Goal: Find specific page/section: Find specific page/section

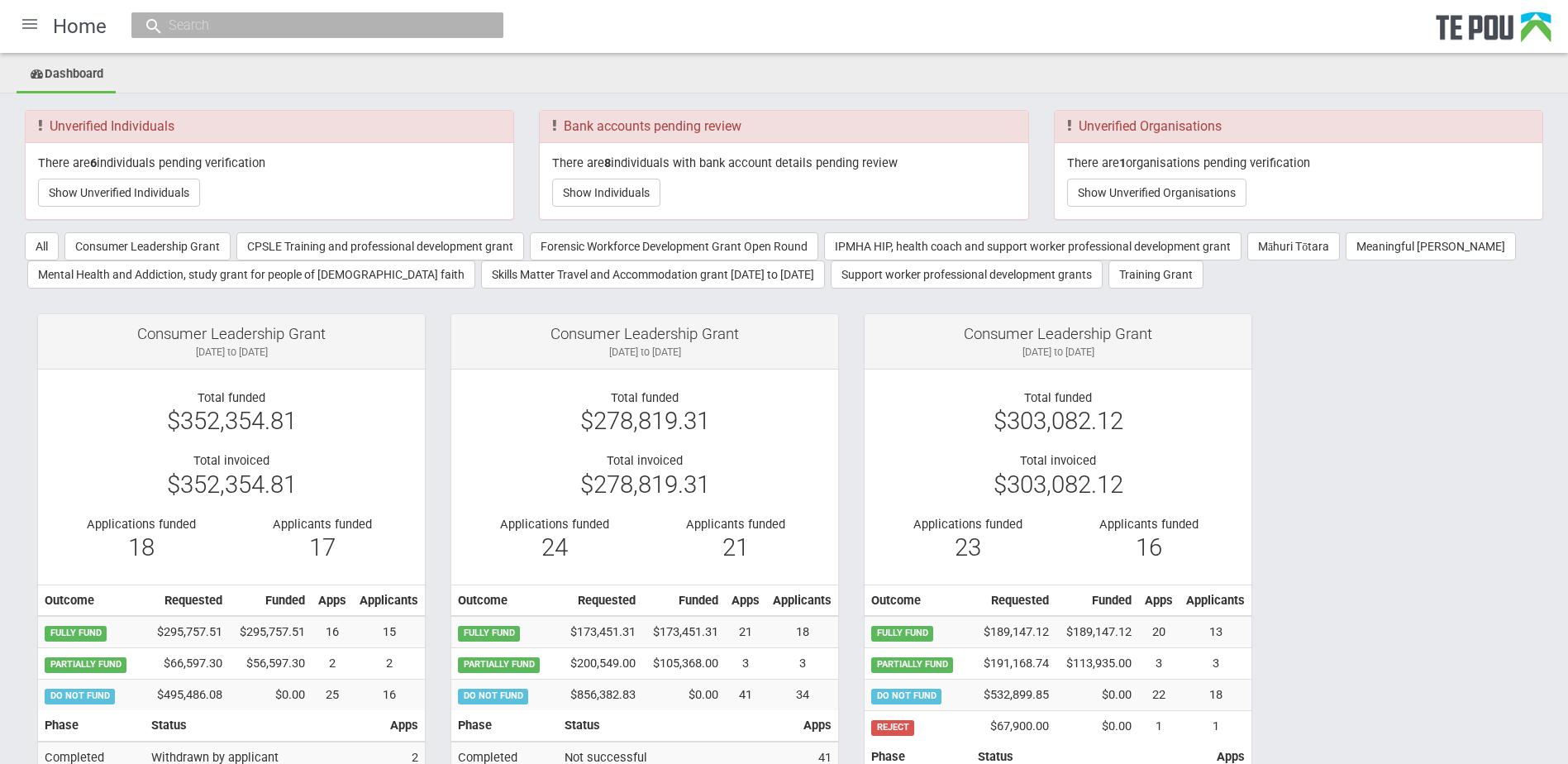
click at [36, 27] on div at bounding box center [29, 24] width 40 height 40
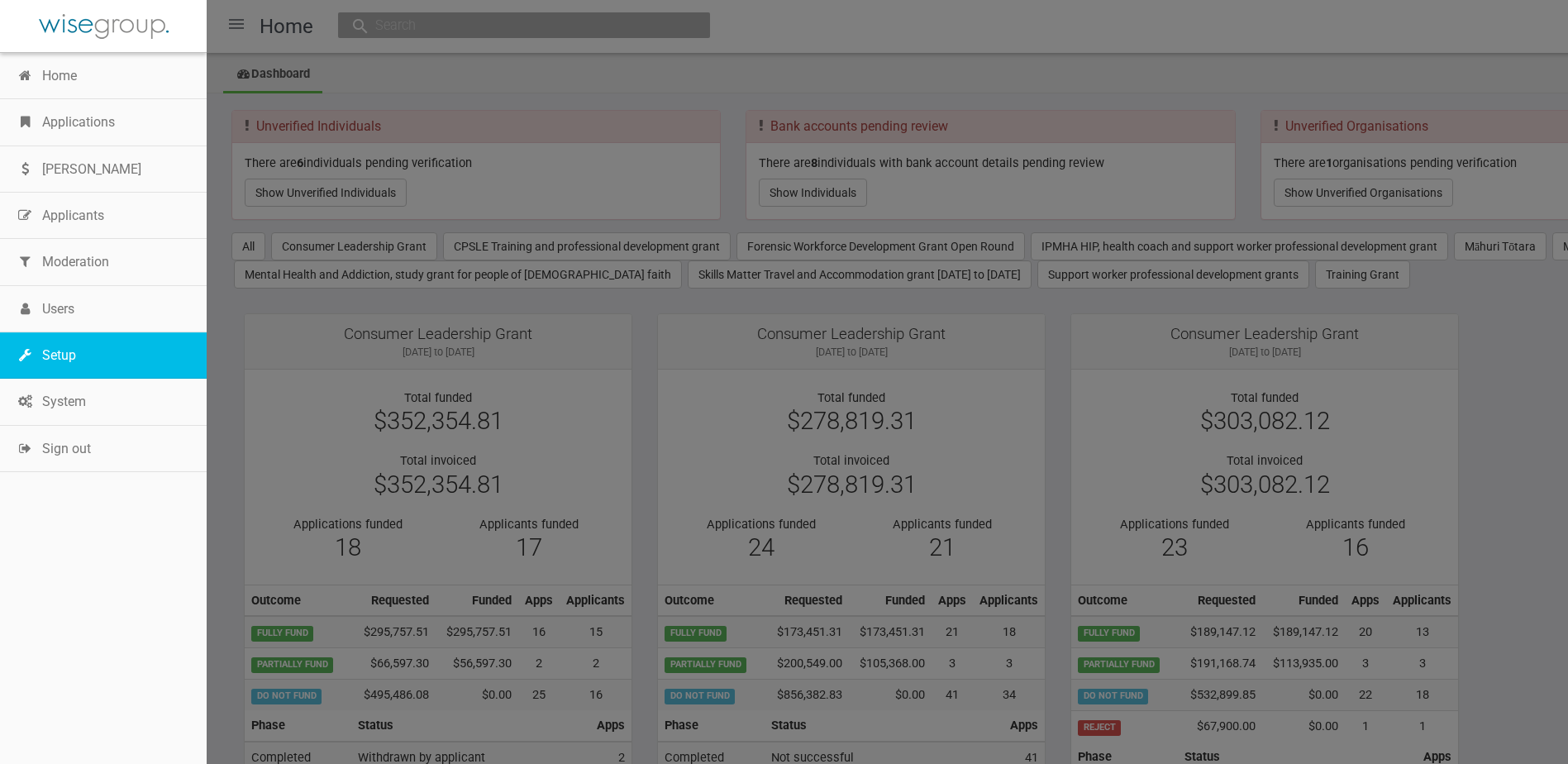
click at [104, 367] on link "Setup" at bounding box center [104, 356] width 207 height 46
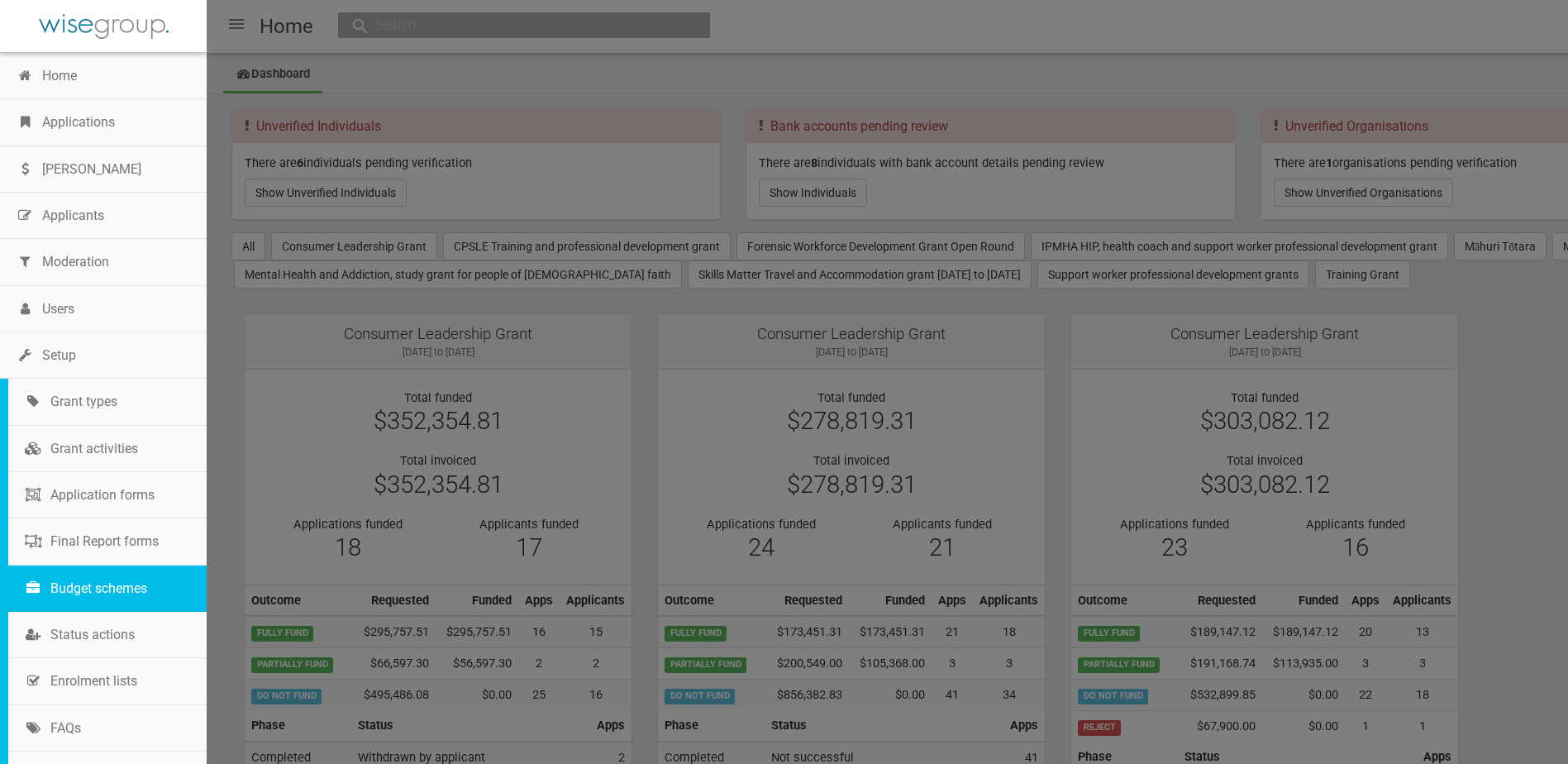
click at [124, 599] on link "Budget schemes" at bounding box center [107, 589] width 198 height 46
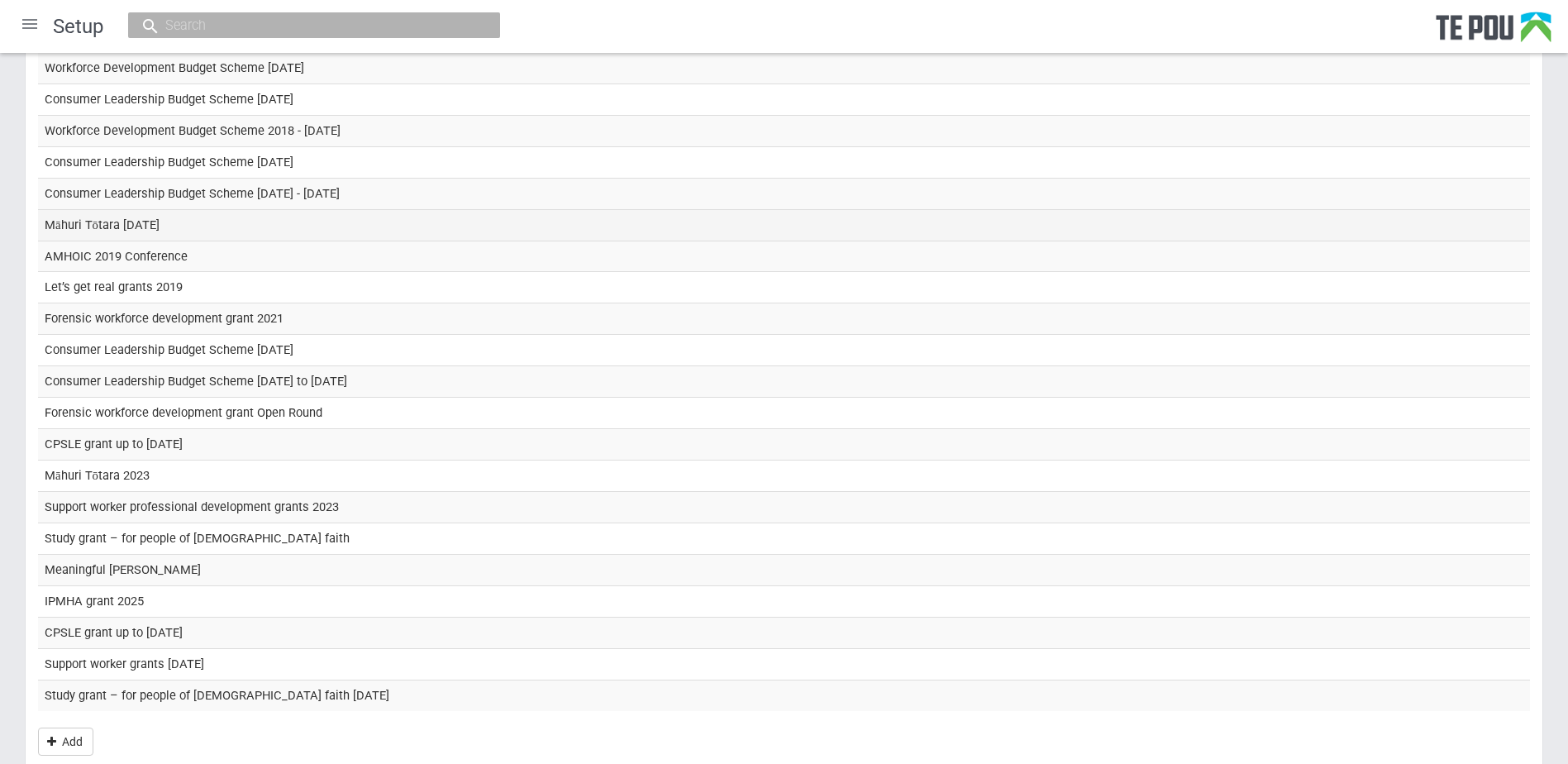
scroll to position [245, 0]
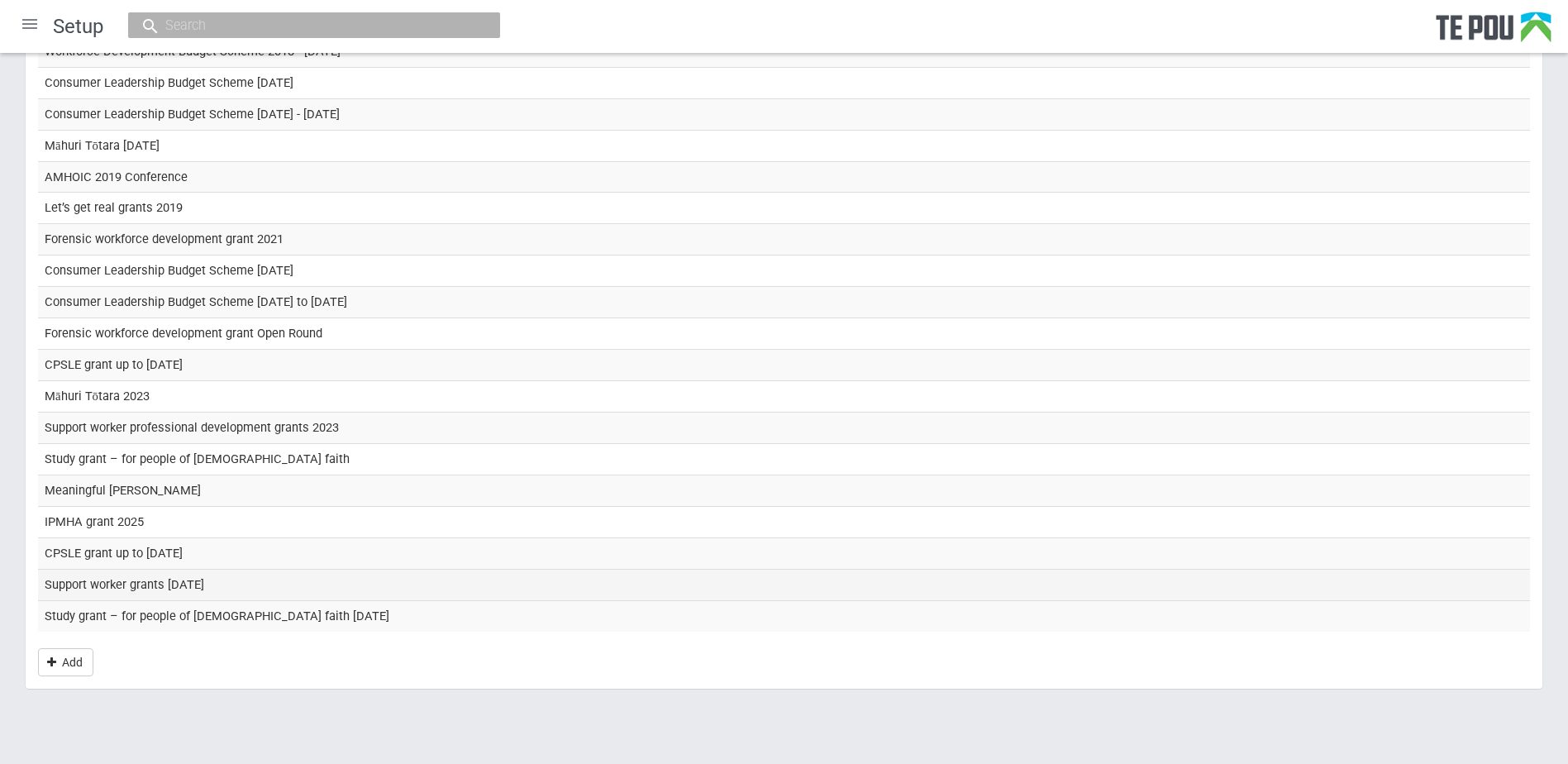
click at [152, 585] on td "Support worker grants [DATE]" at bounding box center [784, 585] width 1492 height 32
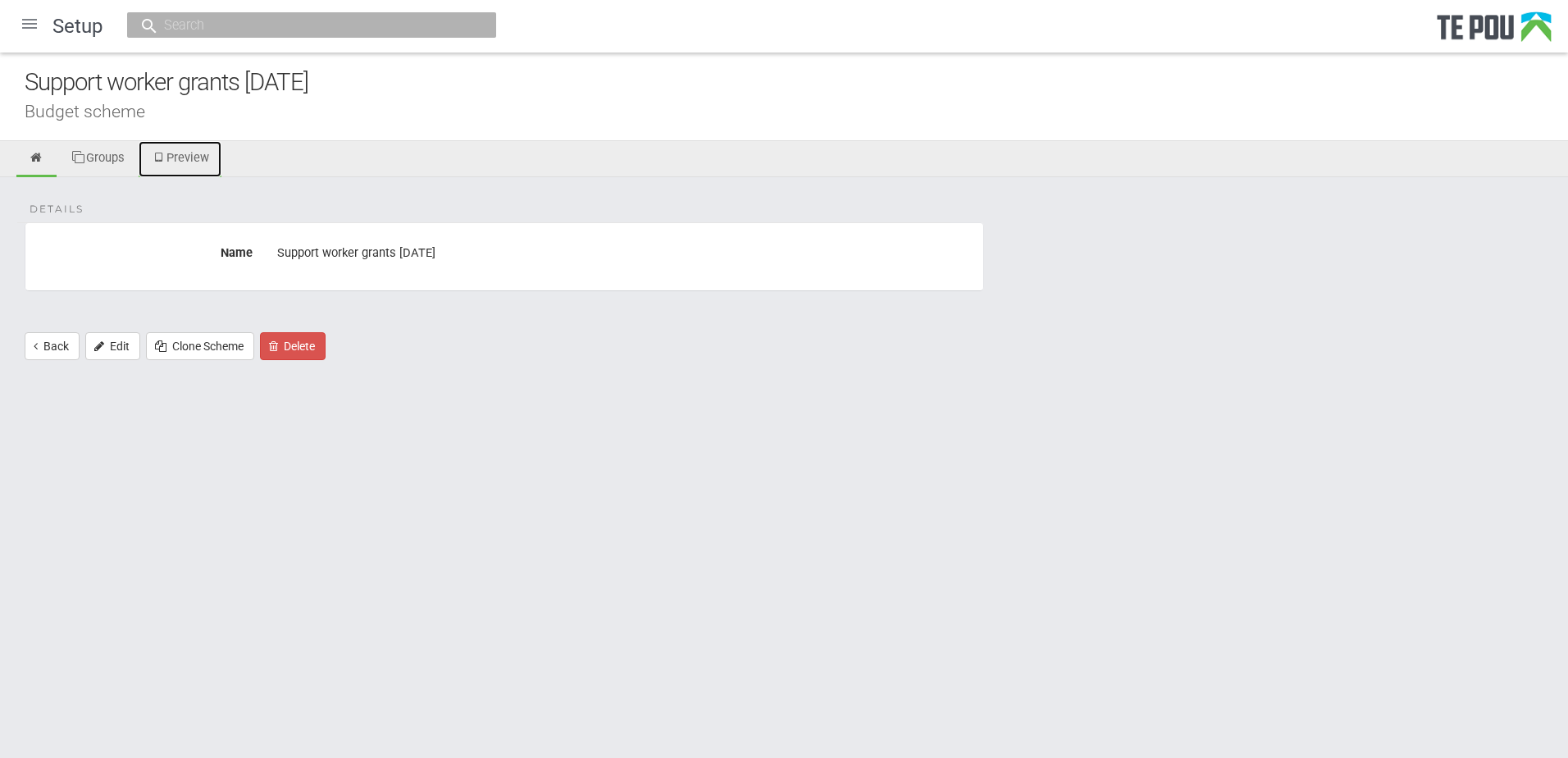
click at [205, 162] on link "Preview" at bounding box center [180, 159] width 83 height 36
